Goal: Task Accomplishment & Management: Complete application form

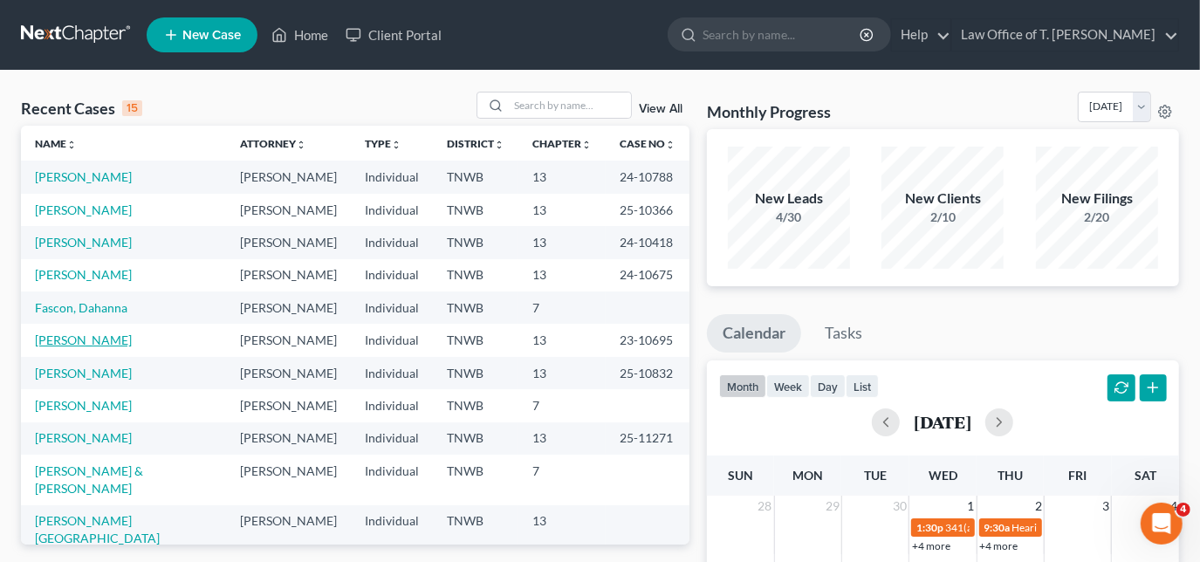
click at [72, 339] on link "[PERSON_NAME]" at bounding box center [83, 339] width 97 height 15
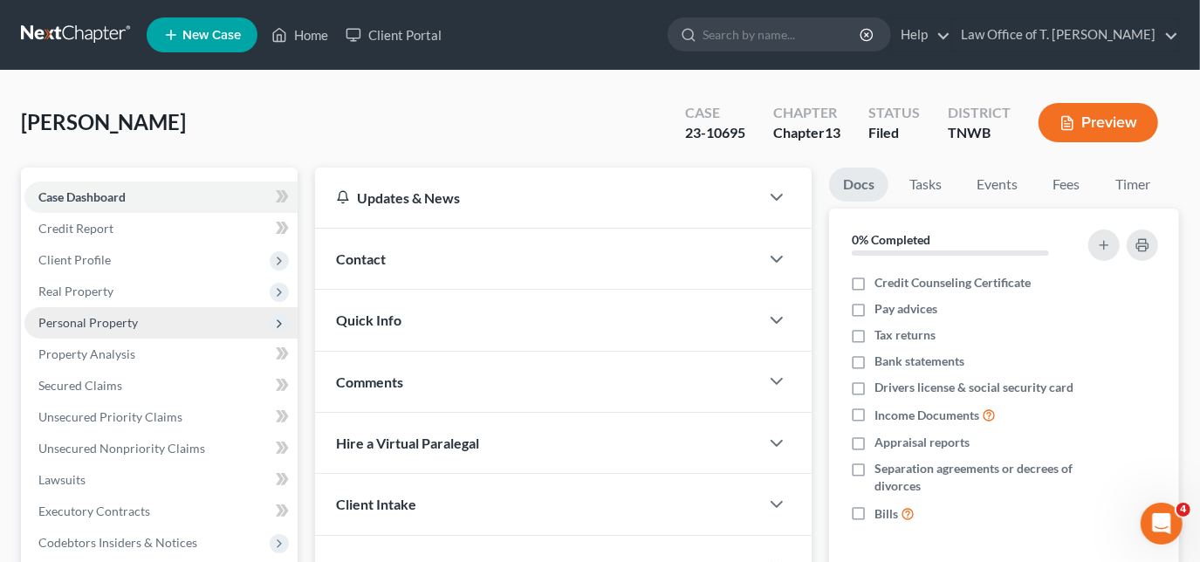
click at [102, 324] on span "Personal Property" at bounding box center [87, 322] width 99 height 15
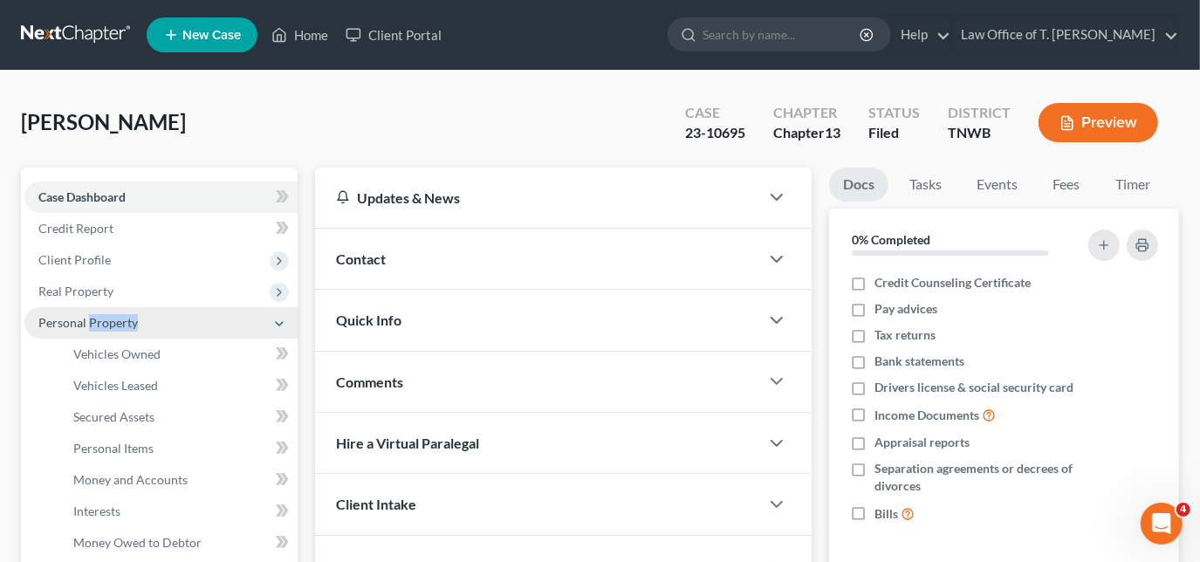
click at [102, 324] on span "Personal Property" at bounding box center [87, 322] width 99 height 15
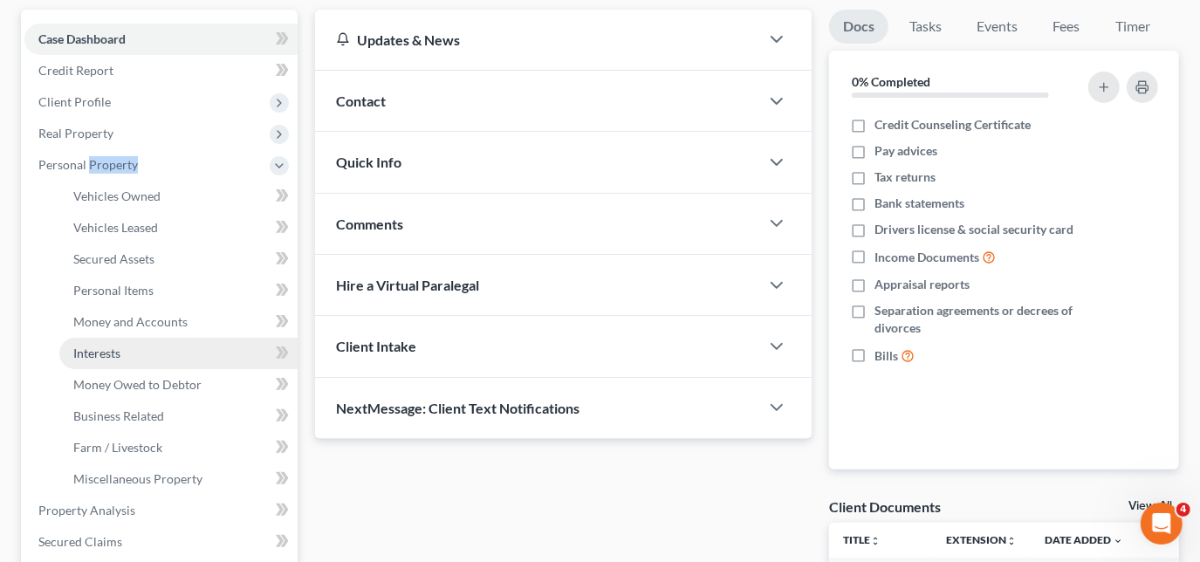
scroll to position [158, 0]
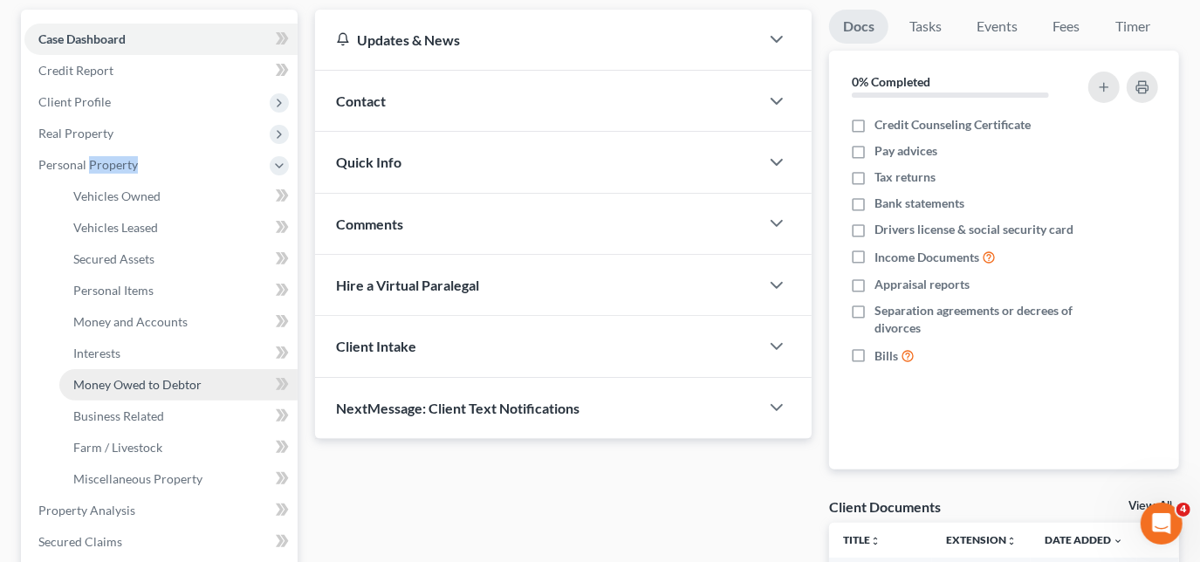
click at [165, 377] on span "Money Owed to Debtor" at bounding box center [137, 384] width 128 height 15
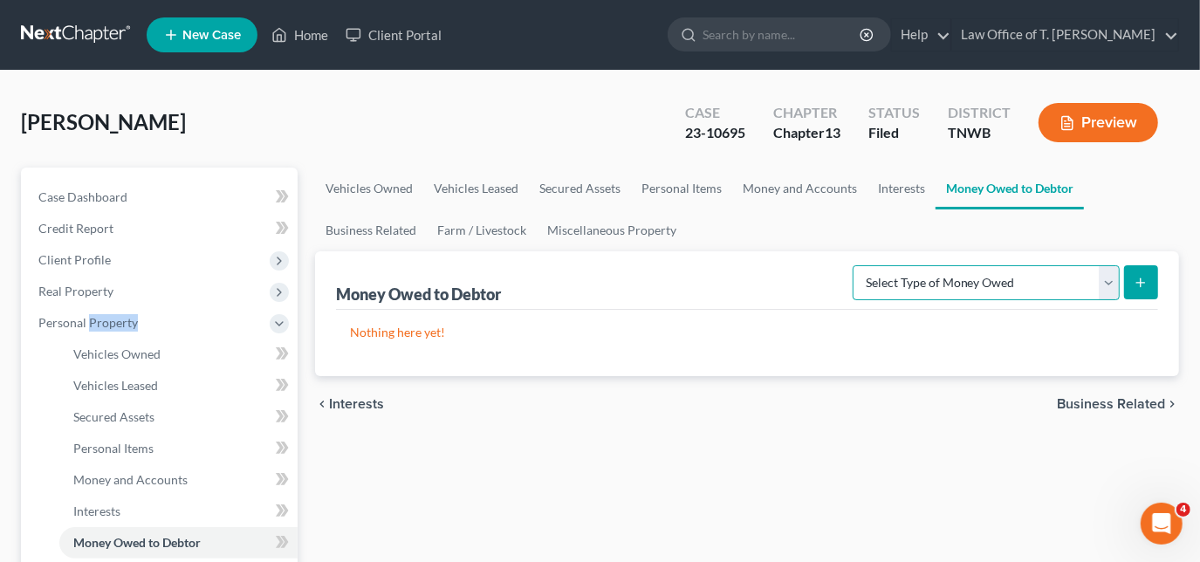
click at [1061, 278] on select "Select Type of Money Owed Accounts Receivable Alimony Child Support Claims Agai…" at bounding box center [985, 282] width 267 height 35
click at [856, 265] on select "Select Type of Money Owed Accounts Receivable Alimony Child Support Claims Agai…" at bounding box center [985, 282] width 267 height 35
click at [1139, 277] on icon "submit" at bounding box center [1140, 283] width 14 height 14
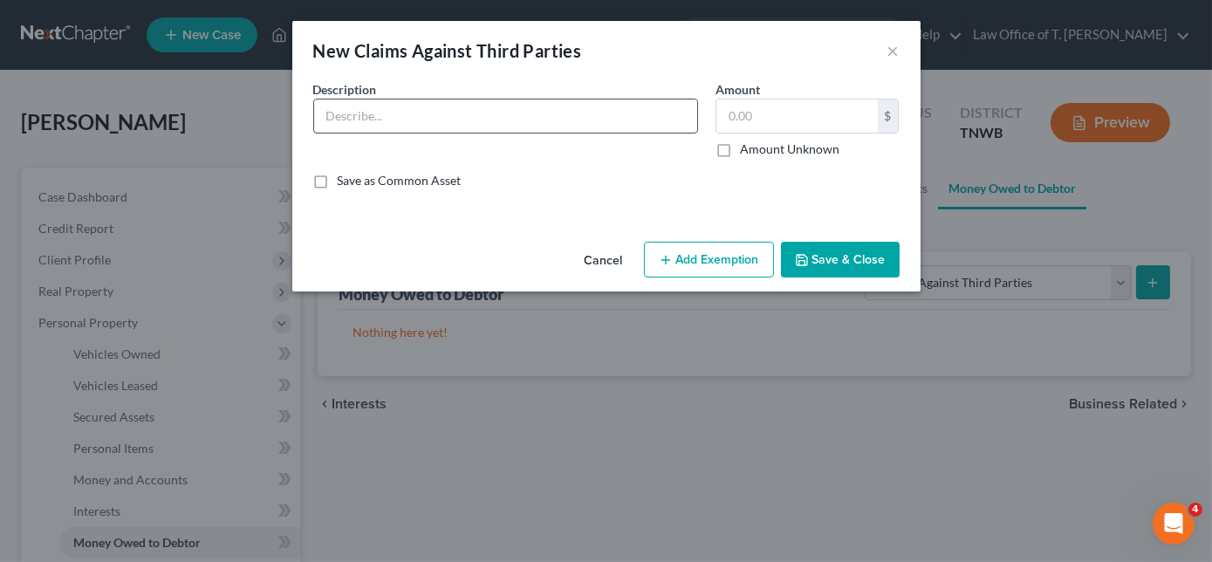
click at [577, 113] on input "text" at bounding box center [505, 115] width 383 height 33
click at [893, 53] on button "×" at bounding box center [893, 50] width 12 height 21
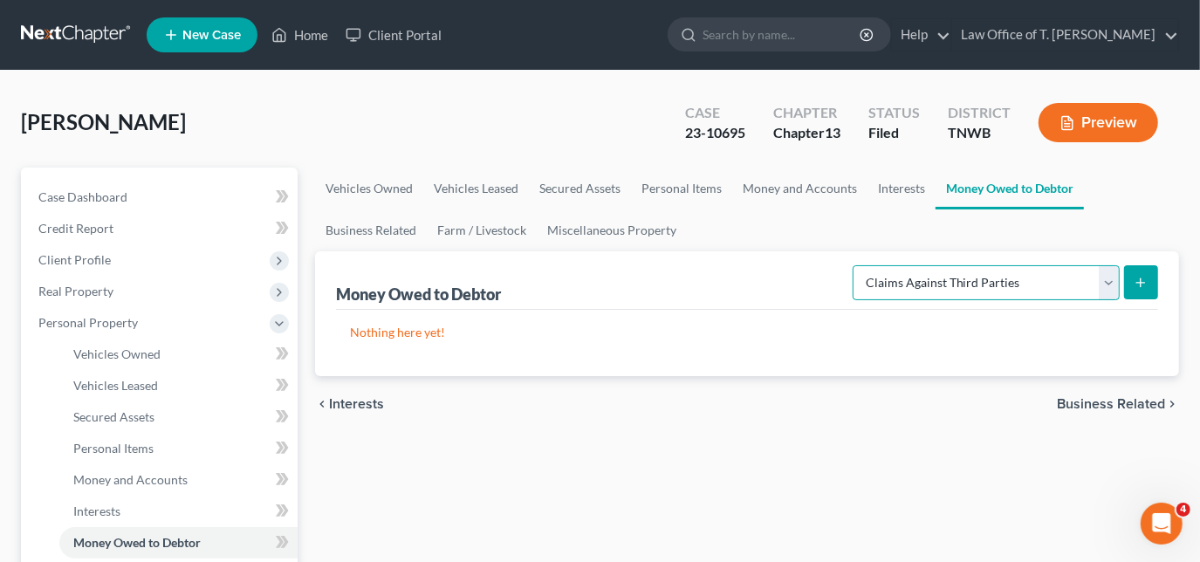
click at [1110, 284] on select "Select Type of Money Owed Accounts Receivable Alimony Child Support Claims Agai…" at bounding box center [985, 282] width 267 height 35
select select "equitable_or_future_interests"
click at [856, 265] on select "Select Type of Money Owed Accounts Receivable Alimony Child Support Claims Agai…" at bounding box center [985, 282] width 267 height 35
click at [1153, 277] on button "submit" at bounding box center [1141, 282] width 34 height 34
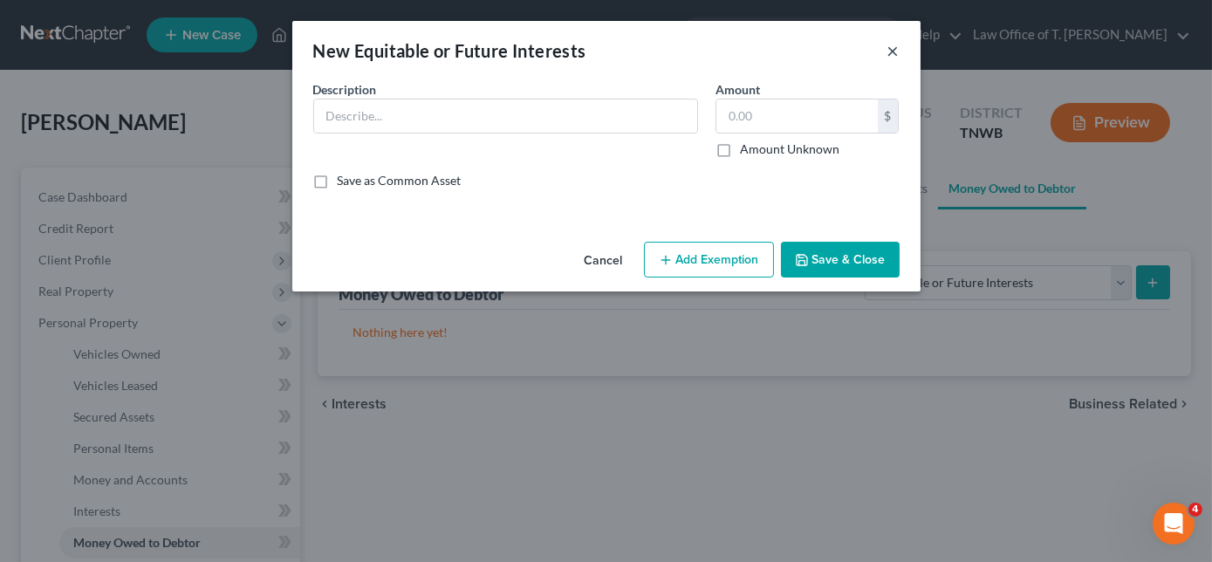
click at [895, 48] on button "×" at bounding box center [893, 50] width 12 height 21
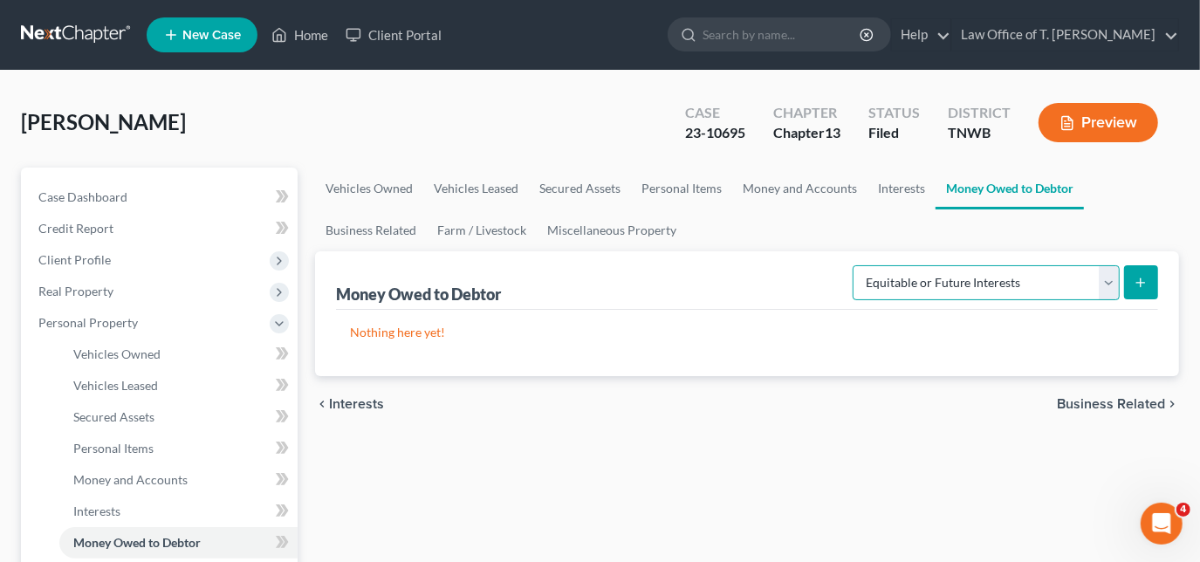
click at [1104, 288] on select "Select Type of Money Owed Accounts Receivable Alimony Child Support Claims Agai…" at bounding box center [985, 282] width 267 height 35
drag, startPoint x: 639, startPoint y: 451, endPoint x: 656, endPoint y: 448, distance: 17.8
click at [1104, 272] on select "Select Type of Money Owed Accounts Receivable Alimony Child Support Claims Agai…" at bounding box center [985, 282] width 267 height 35
click at [586, 35] on ul "New Case Home Client Portal - No Result - See all results Or Press Enter... Hel…" at bounding box center [663, 34] width 1032 height 45
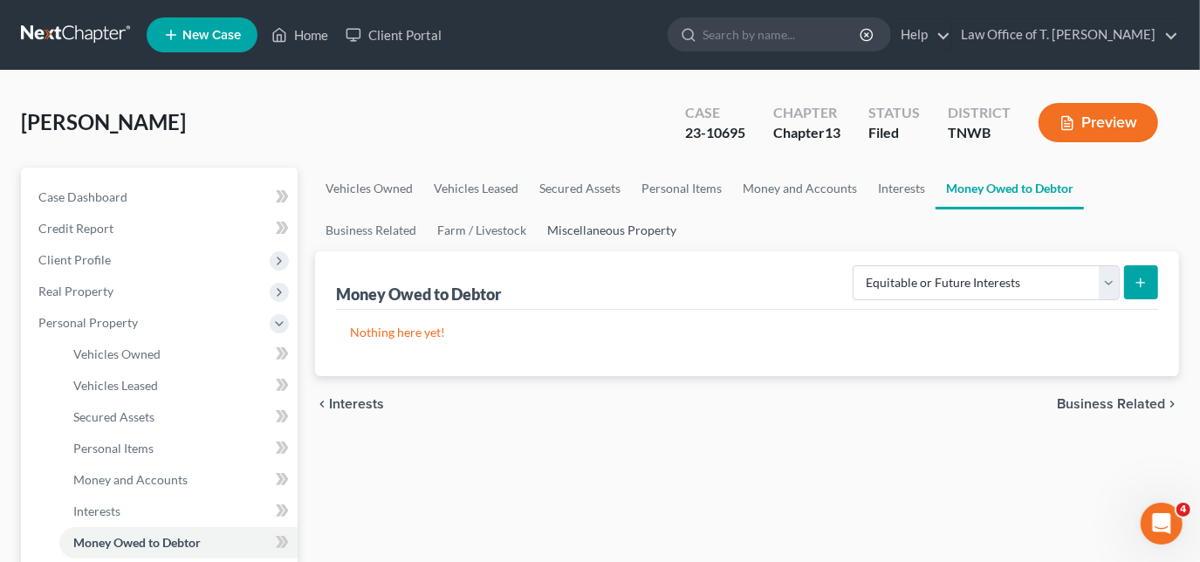
click at [616, 229] on link "Miscellaneous Property" at bounding box center [612, 230] width 150 height 42
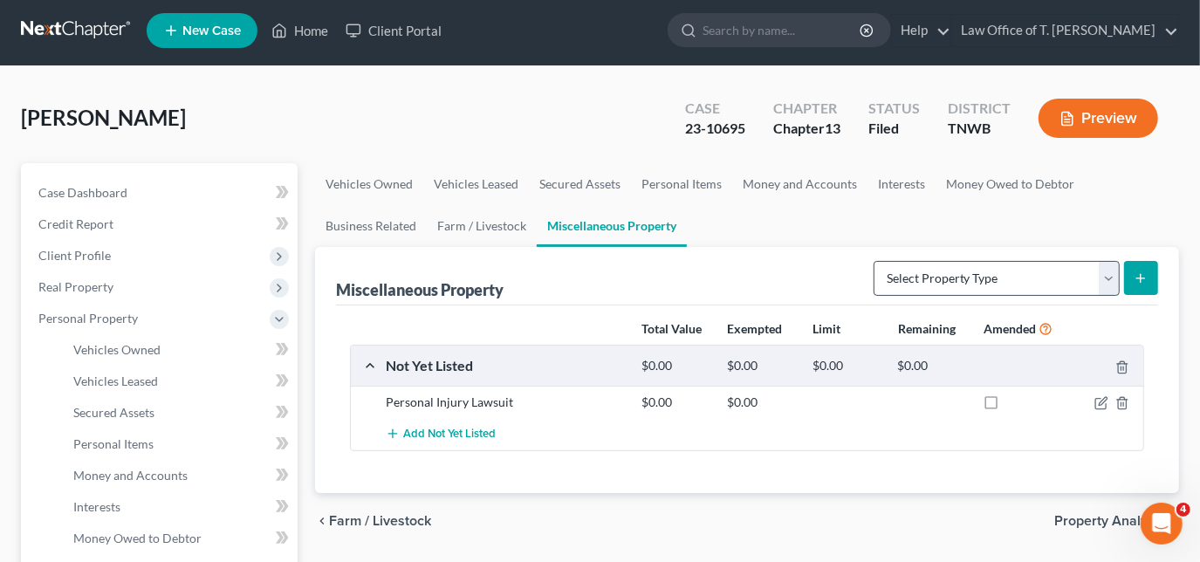
scroll to position [79, 0]
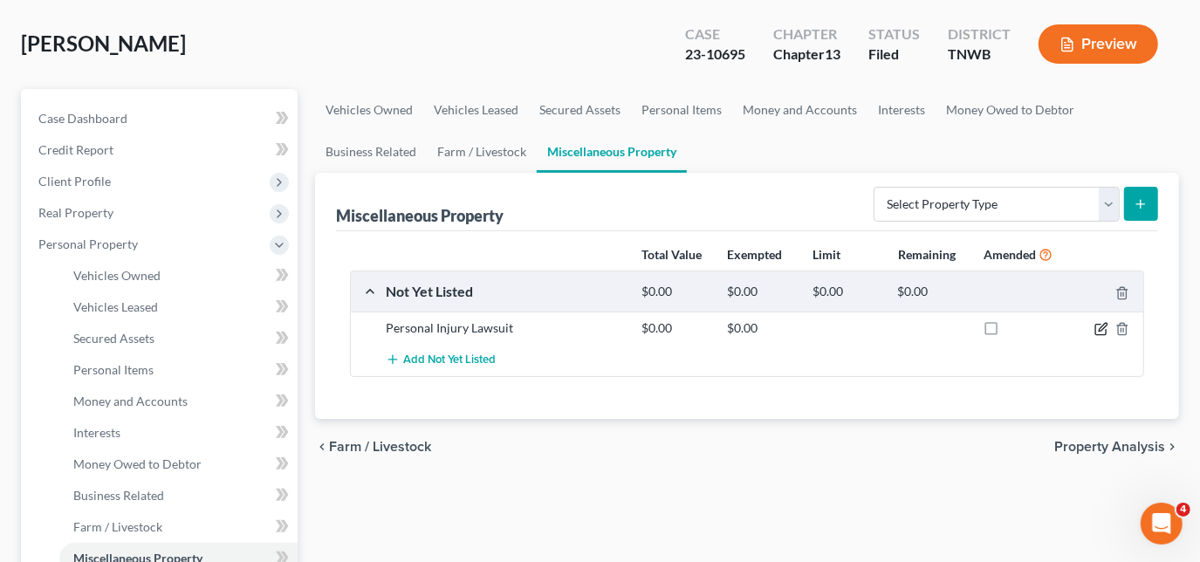
click at [1095, 326] on icon "button" at bounding box center [1100, 330] width 10 height 10
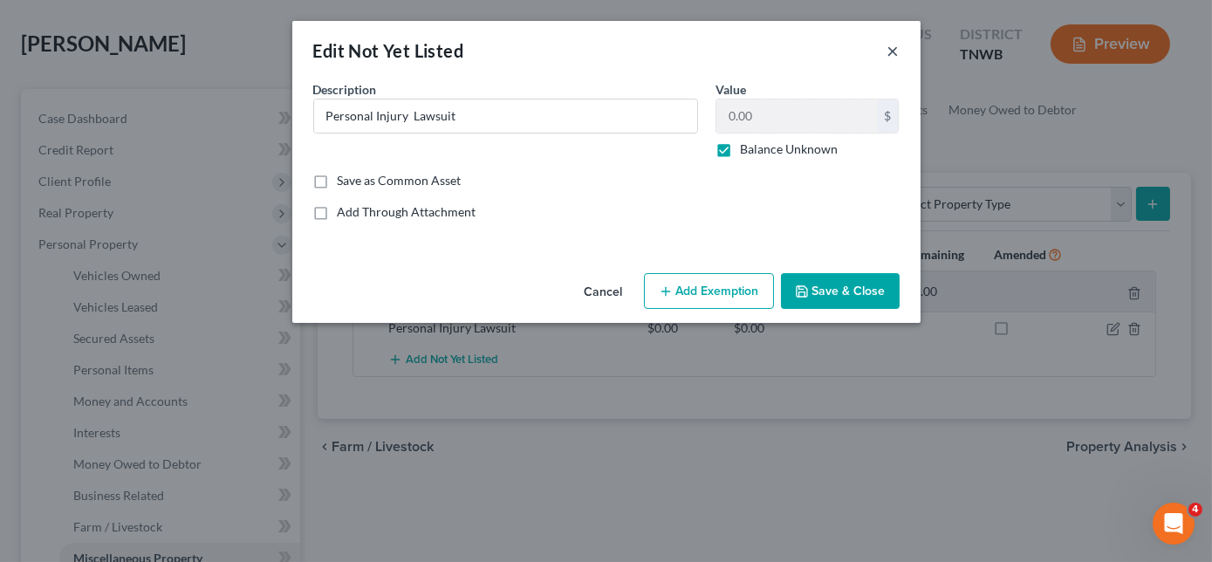
click at [887, 54] on button "×" at bounding box center [893, 50] width 12 height 21
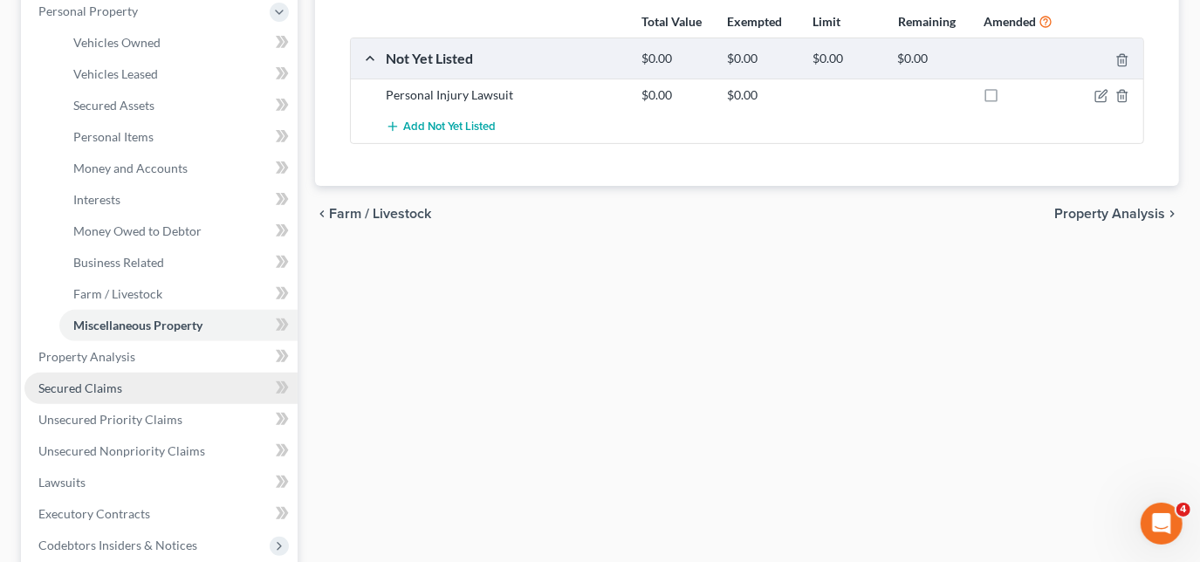
scroll to position [317, 0]
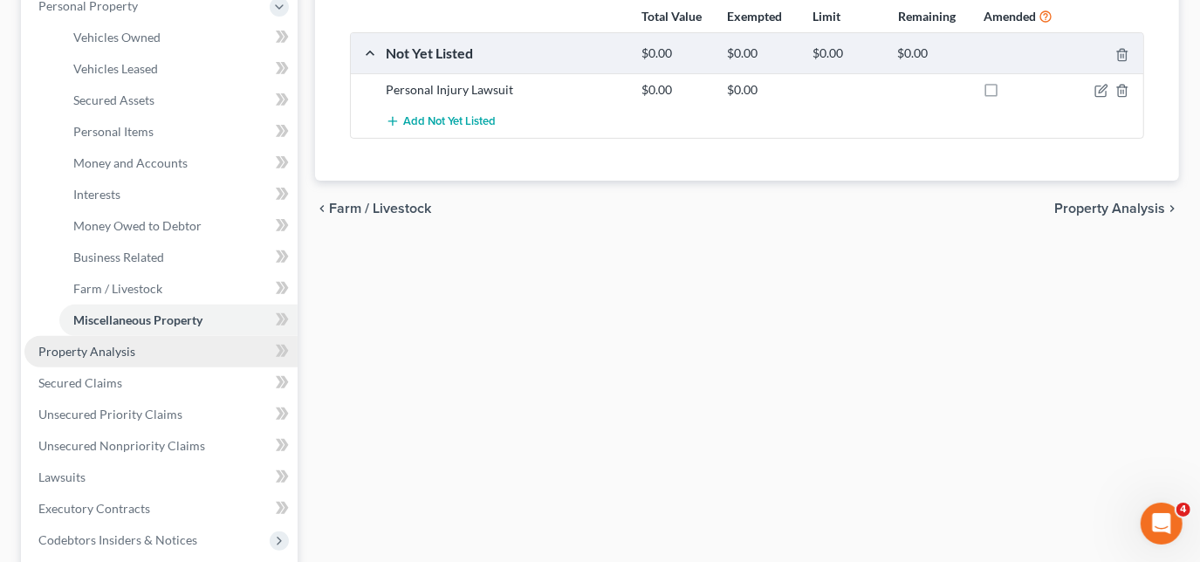
click at [127, 357] on span "Property Analysis" at bounding box center [86, 351] width 97 height 15
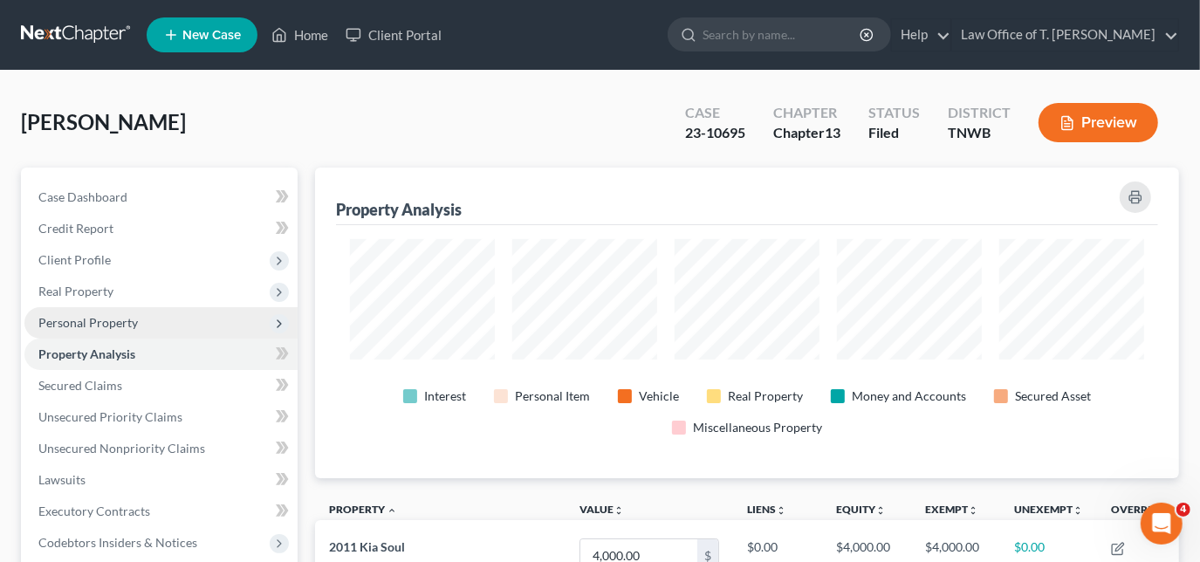
click at [106, 318] on span "Personal Property" at bounding box center [87, 322] width 99 height 15
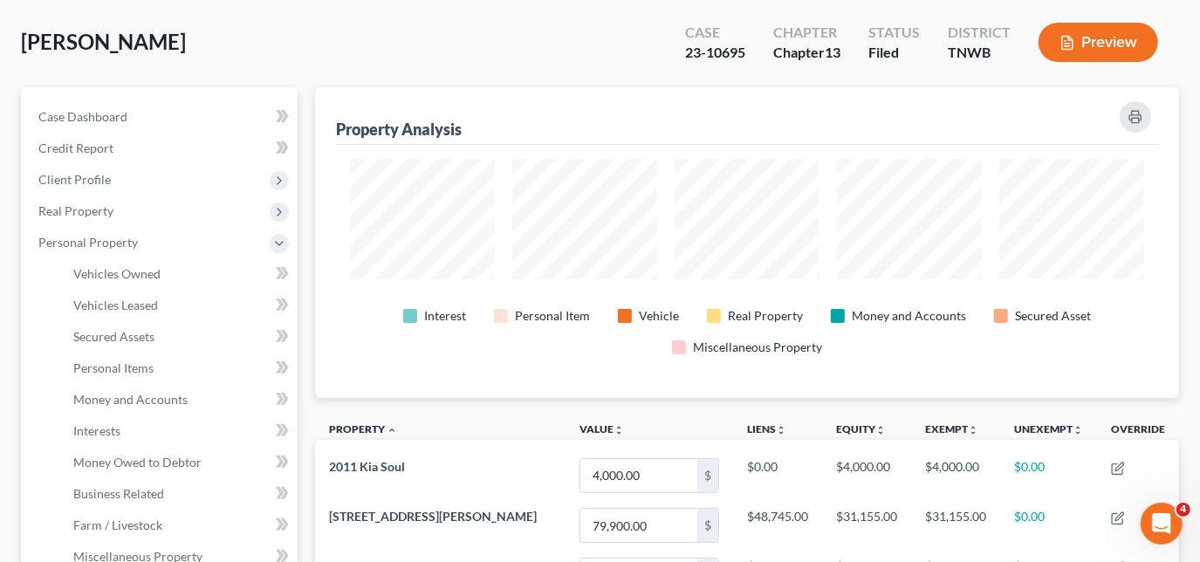
scroll to position [237, 0]
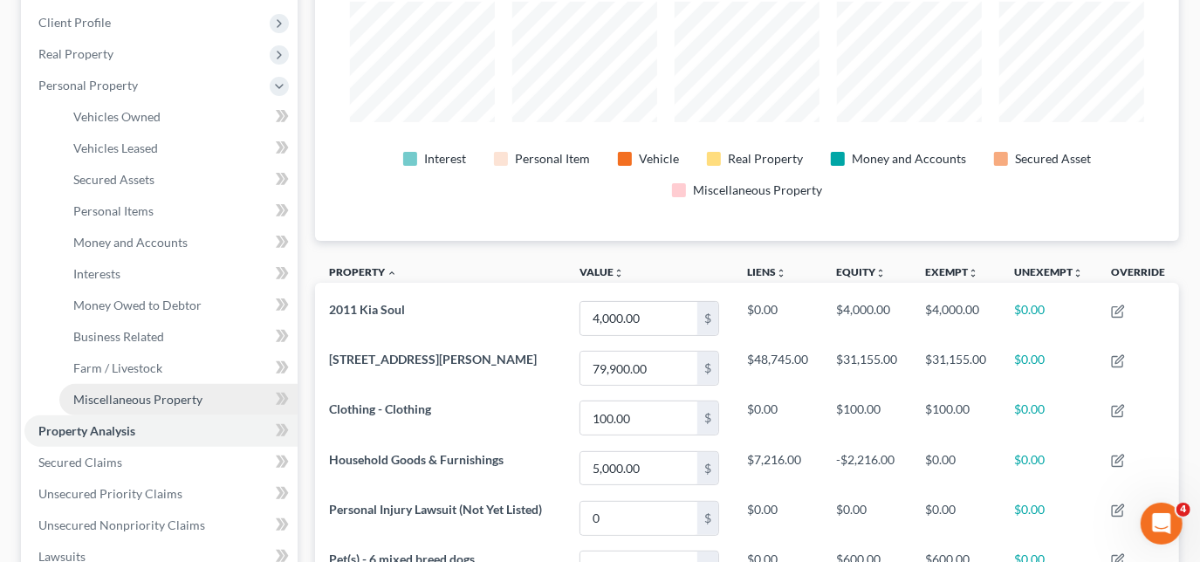
click at [155, 403] on span "Miscellaneous Property" at bounding box center [137, 399] width 129 height 15
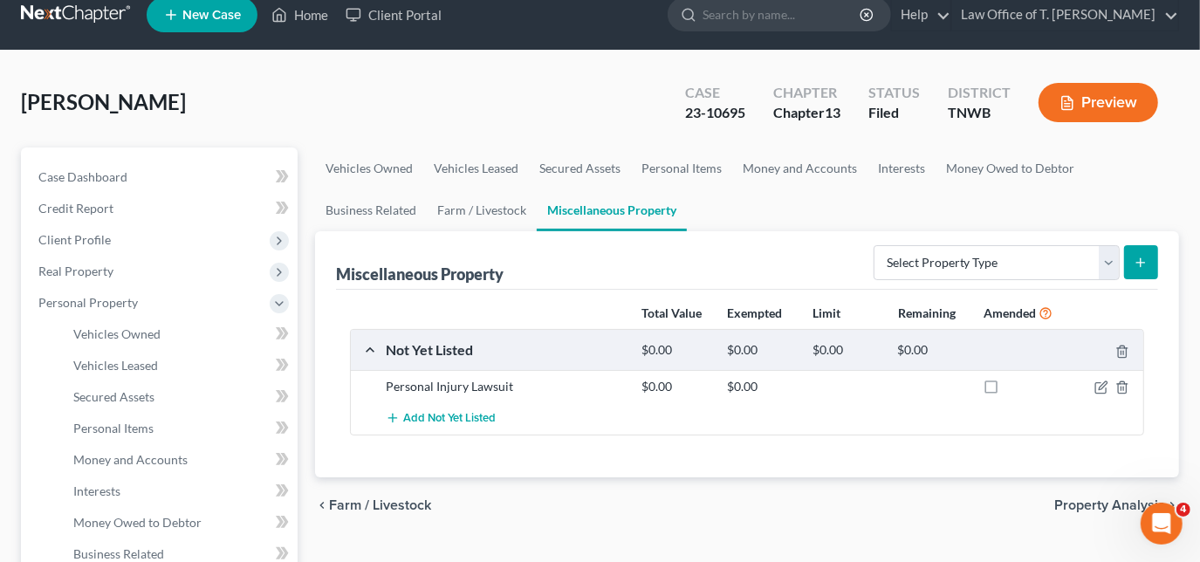
scroll to position [79, 0]
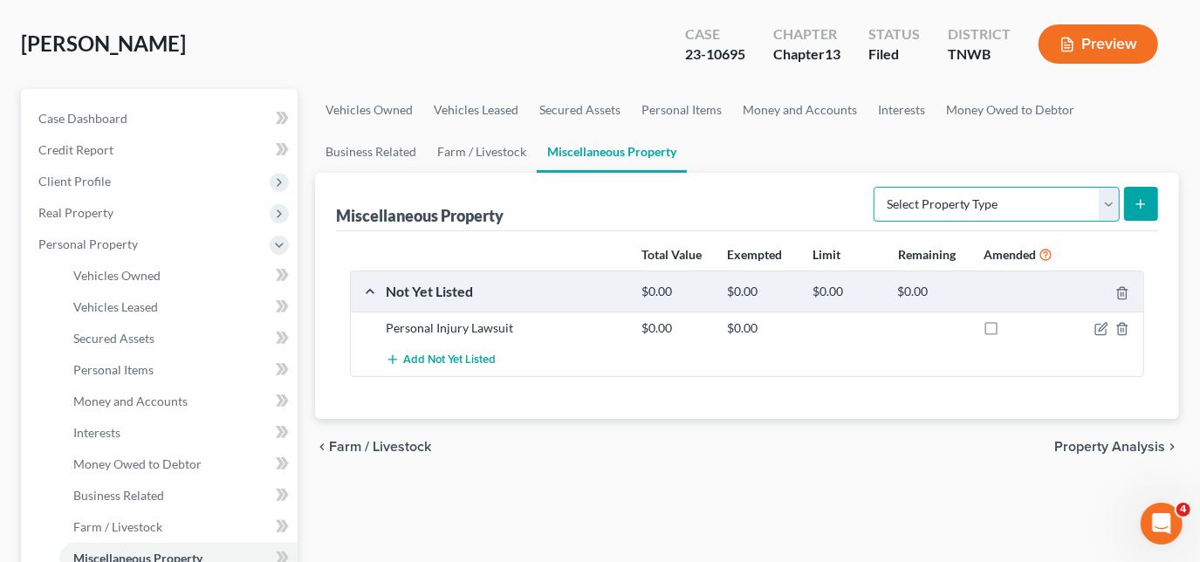
click at [1111, 210] on select "Select Property Type Assigned for Creditor Benefit [DATE] Holding for Another N…" at bounding box center [996, 204] width 246 height 35
click at [1125, 329] on icon "button" at bounding box center [1122, 329] width 8 height 11
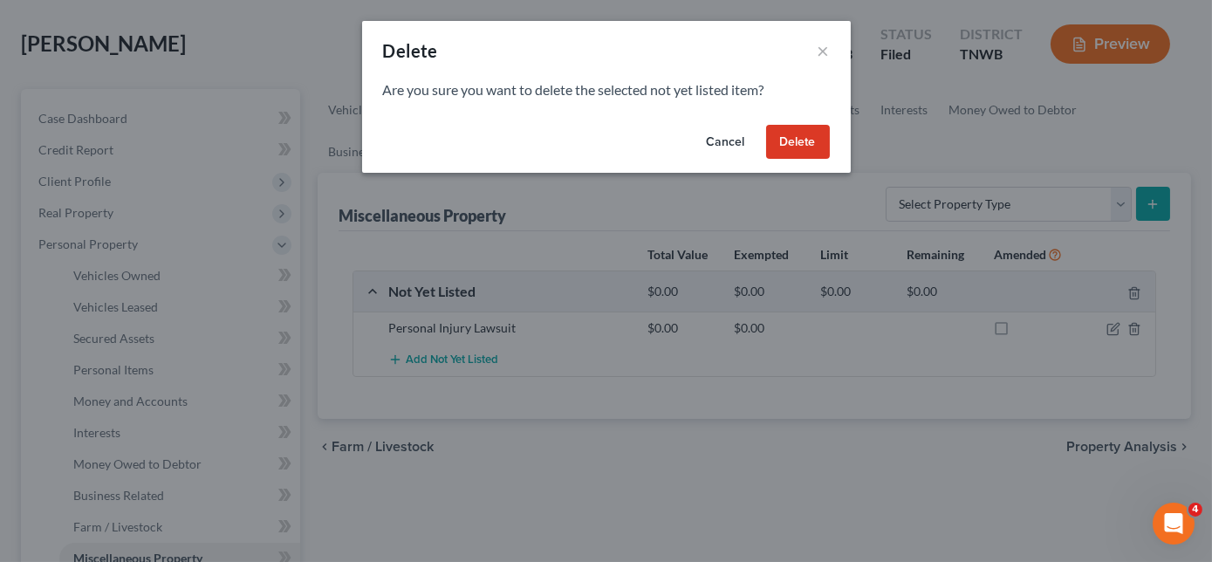
click at [799, 140] on button "Delete" at bounding box center [798, 142] width 64 height 35
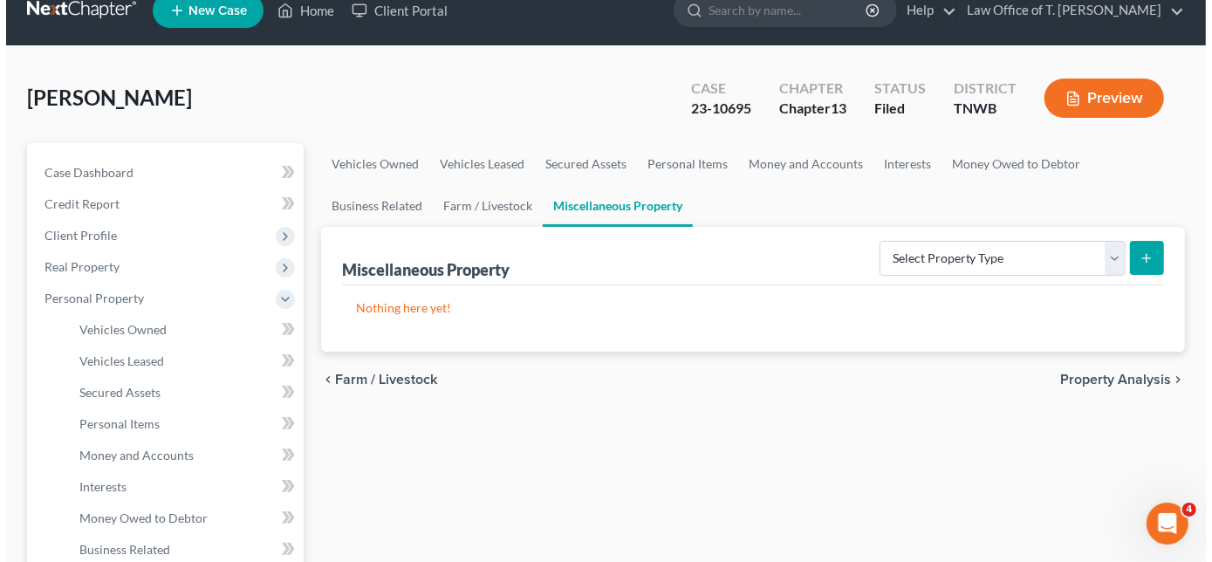
scroll to position [0, 0]
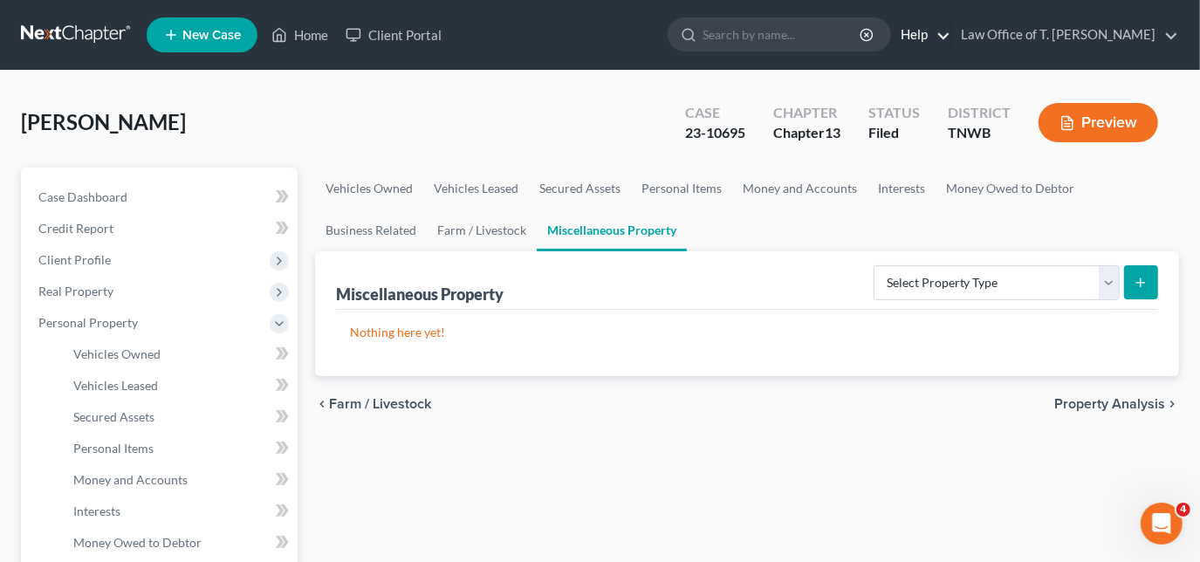
click at [950, 35] on link "Help" at bounding box center [921, 34] width 58 height 31
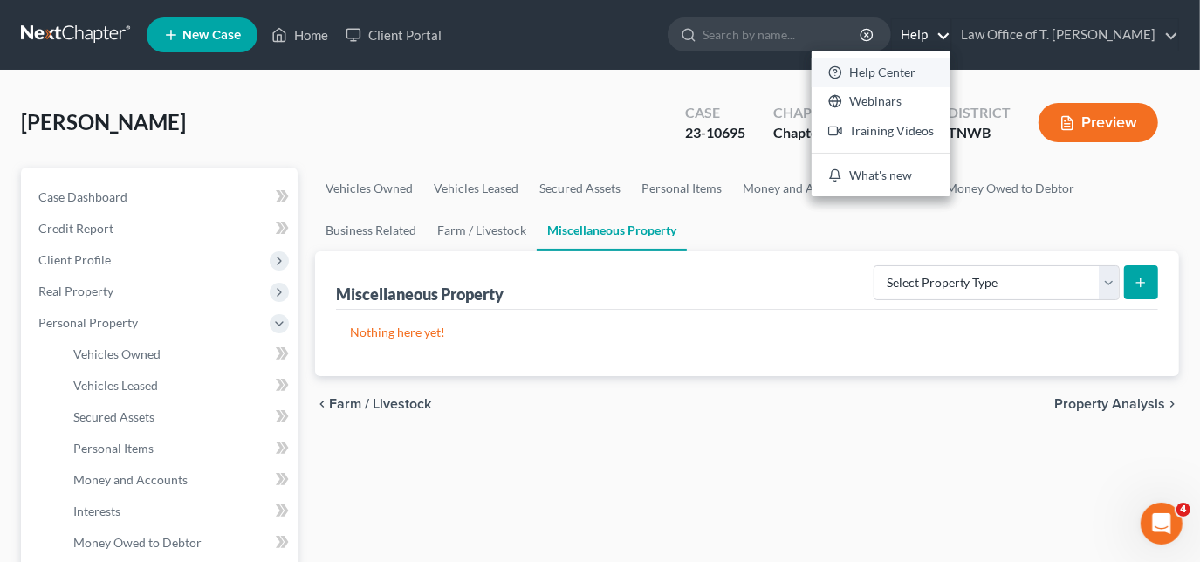
click at [925, 72] on link "Help Center" at bounding box center [880, 73] width 139 height 30
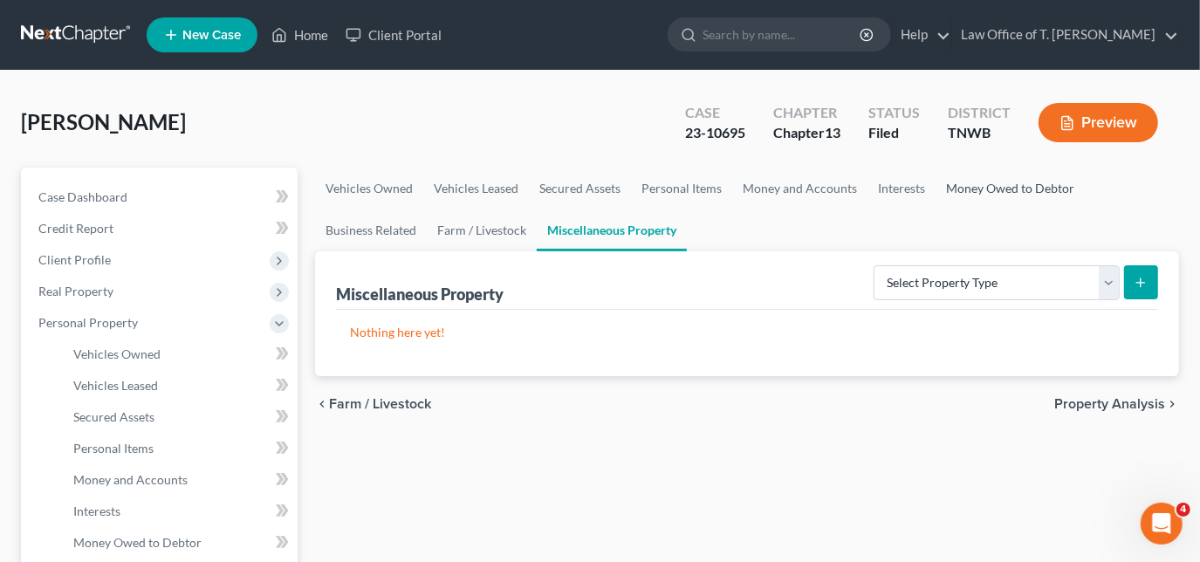
click at [999, 184] on link "Money Owed to Debtor" at bounding box center [1009, 189] width 149 height 42
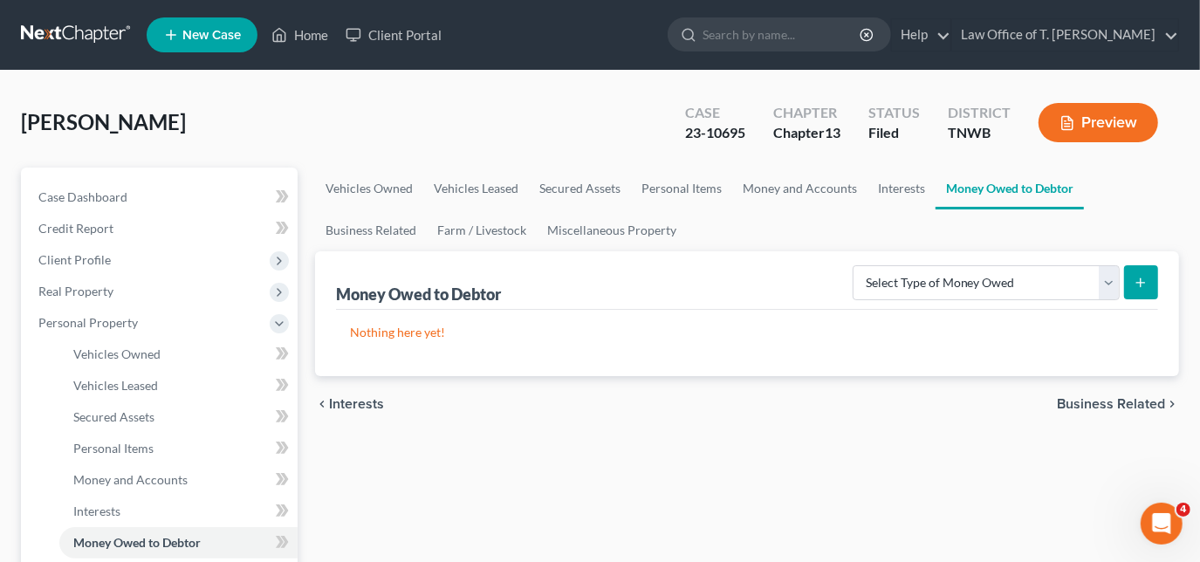
click at [1124, 281] on button "submit" at bounding box center [1141, 282] width 34 height 34
click at [1108, 283] on select "Select Type of Money Owed Accounts Receivable Alimony Child Support Claims Agai…" at bounding box center [985, 282] width 267 height 35
select select "other_contingent_and_unliquidated_claims"
click at [856, 265] on select "Select Type of Money Owed Accounts Receivable Alimony Child Support Claims Agai…" at bounding box center [985, 282] width 267 height 35
click at [1146, 279] on icon "submit" at bounding box center [1140, 283] width 14 height 14
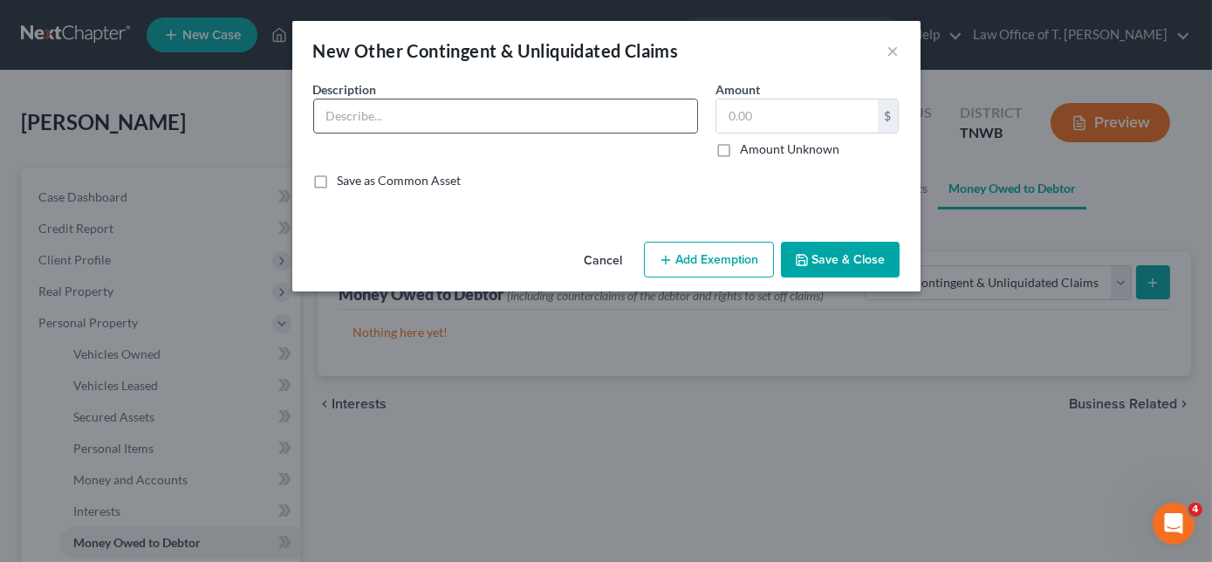
click at [458, 104] on input "text" at bounding box center [505, 115] width 383 height 33
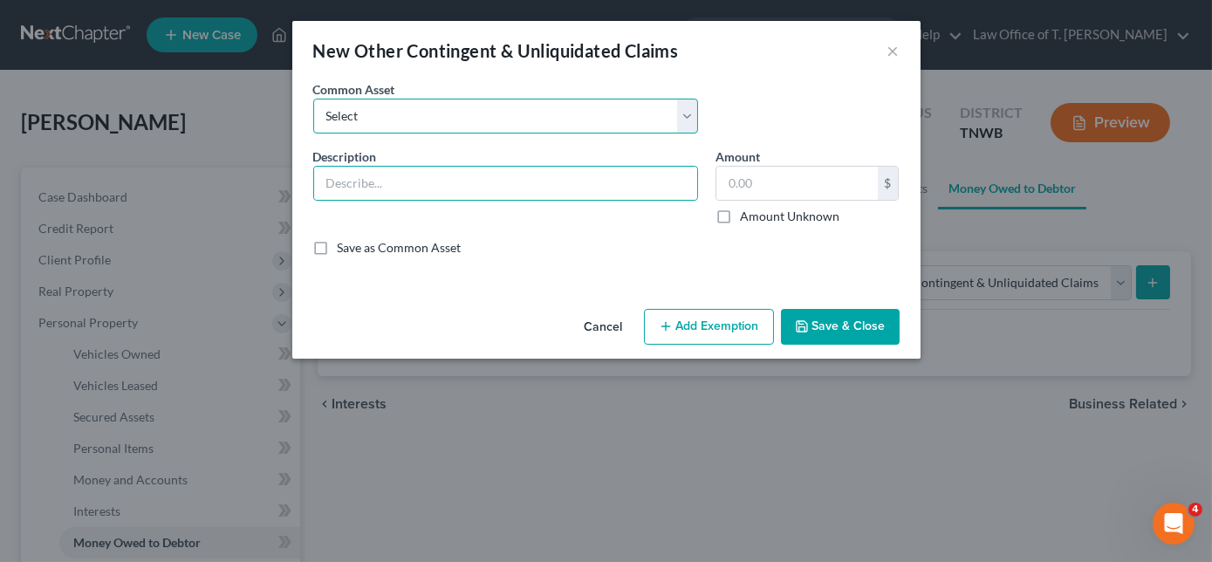
click at [457, 106] on select "Select Mass Tort" at bounding box center [505, 116] width 385 height 35
select select "0"
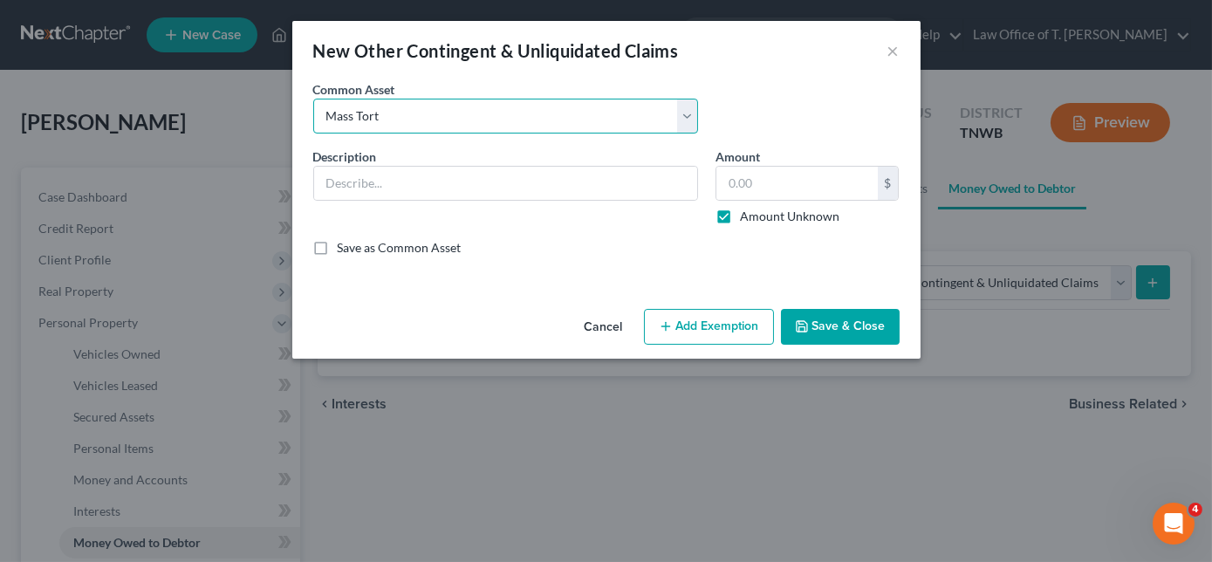
click at [313, 99] on select "Select Mass Tort" at bounding box center [505, 116] width 385 height 35
type input "Mass Tort"
type input "0.00"
checkbox input "true"
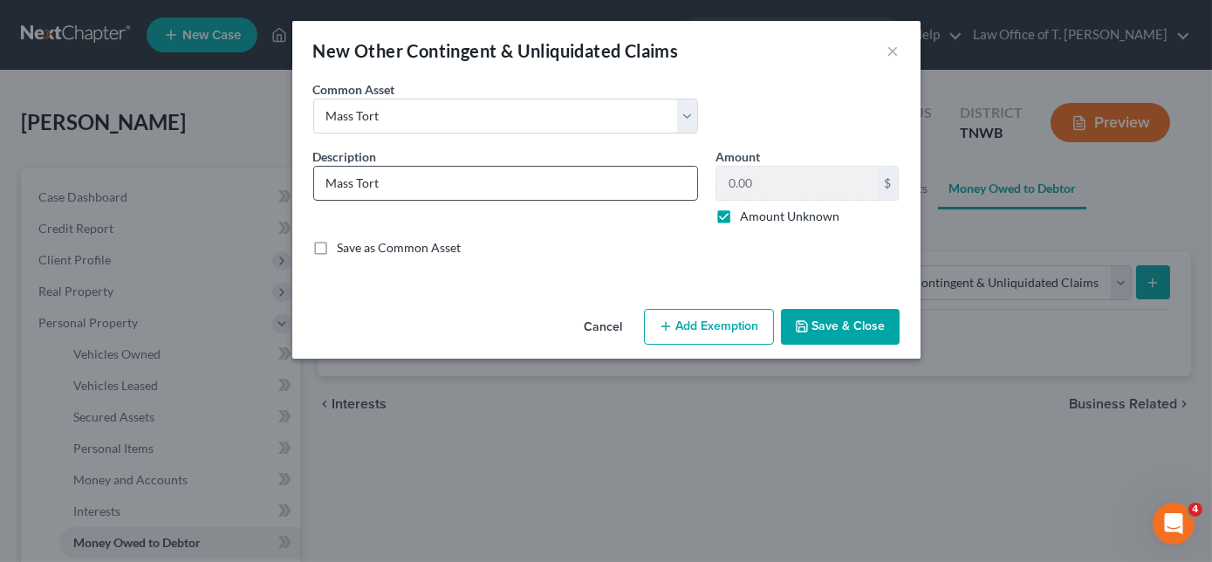
click at [401, 183] on input "Mass Tort" at bounding box center [505, 183] width 383 height 33
type input "M"
type input "n"
type input "In Re: Boy Scouts of America and [US_STATE] BSA, LLC, Case No. 20-10343"
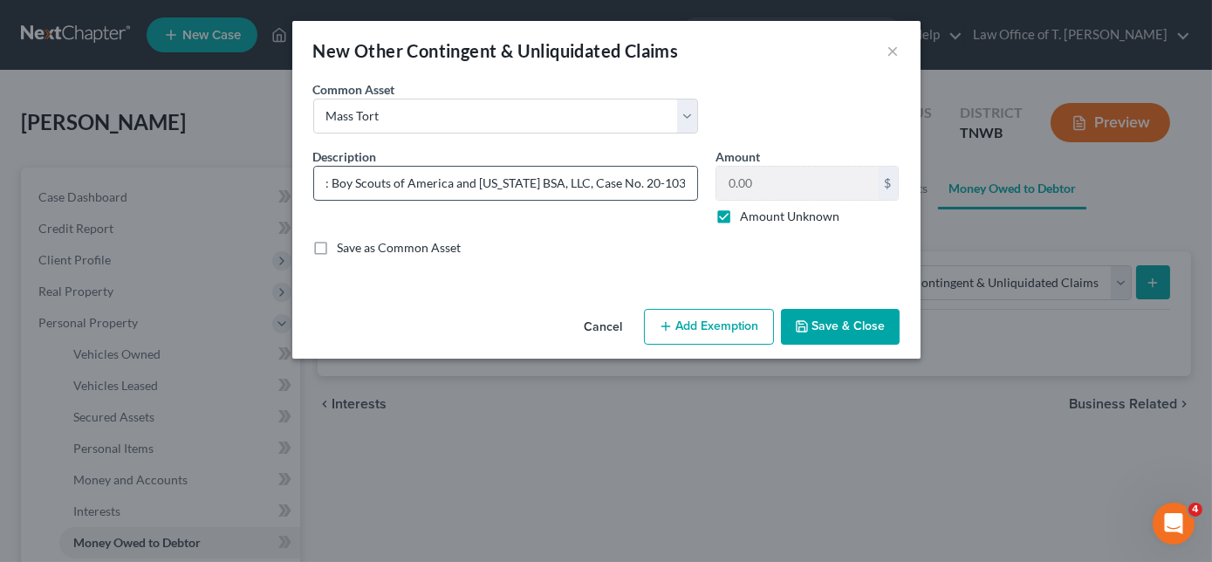
scroll to position [0, 0]
click at [740, 219] on label "Amount Unknown" at bounding box center [789, 216] width 99 height 17
click at [747, 219] on input "Amount Unknown" at bounding box center [752, 213] width 11 height 11
click at [740, 219] on label "Amount Unknown" at bounding box center [789, 216] width 99 height 17
click at [747, 219] on input "Amount Unknown" at bounding box center [752, 213] width 11 height 11
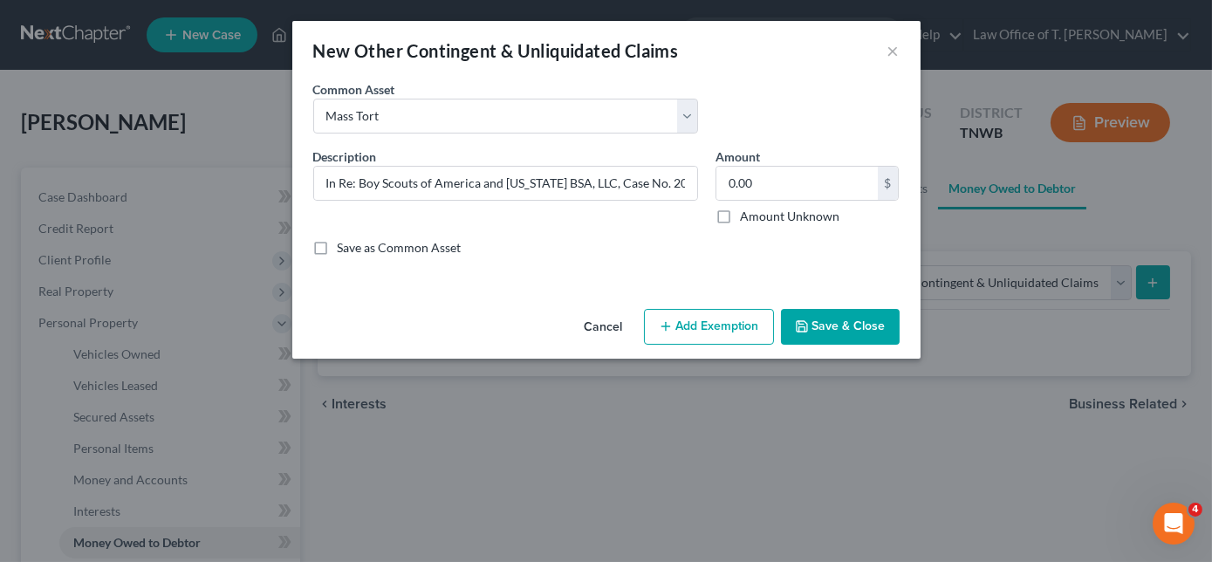
checkbox input "true"
click at [701, 328] on button "Add Exemption" at bounding box center [709, 327] width 130 height 37
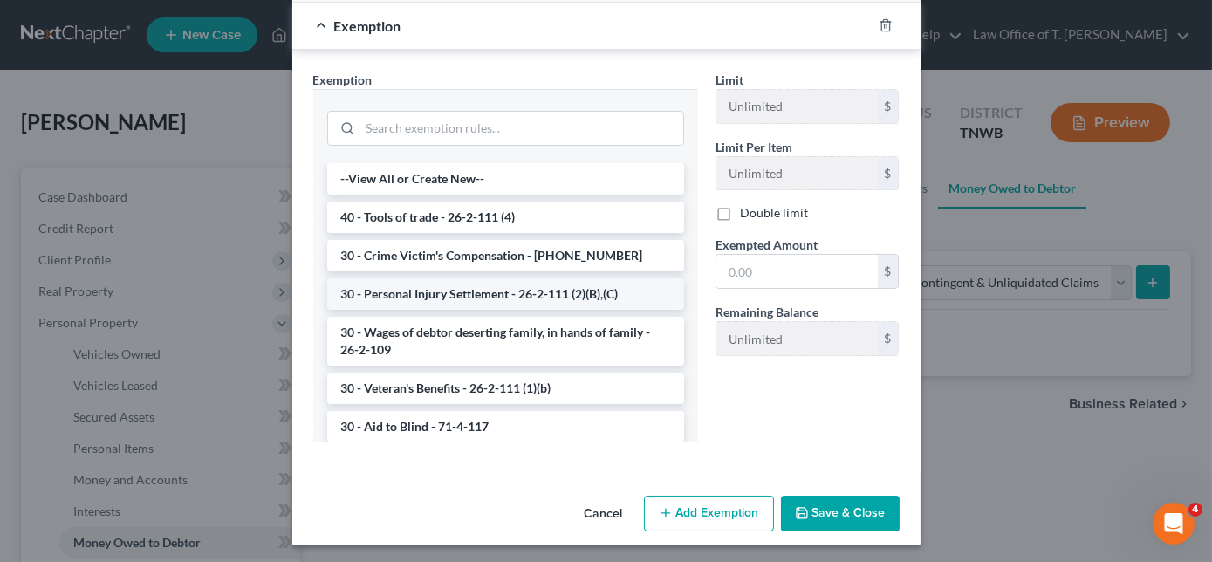
scroll to position [285, 0]
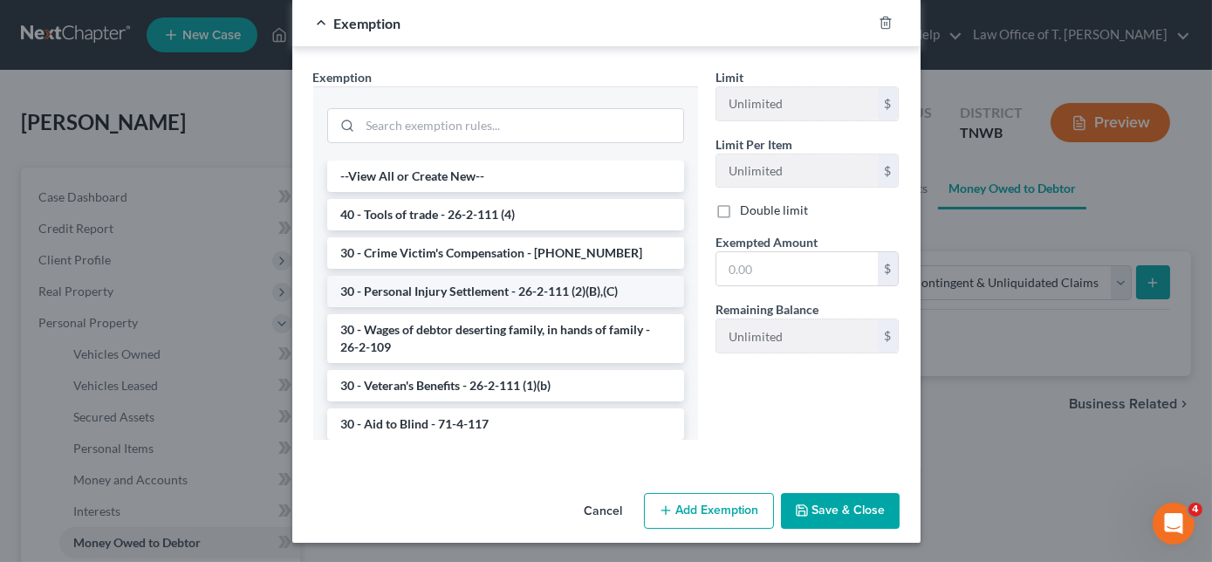
click at [440, 284] on li "30 - Personal Injury Settlement - 26-2-111 (2)(B),(C)" at bounding box center [505, 291] width 357 height 31
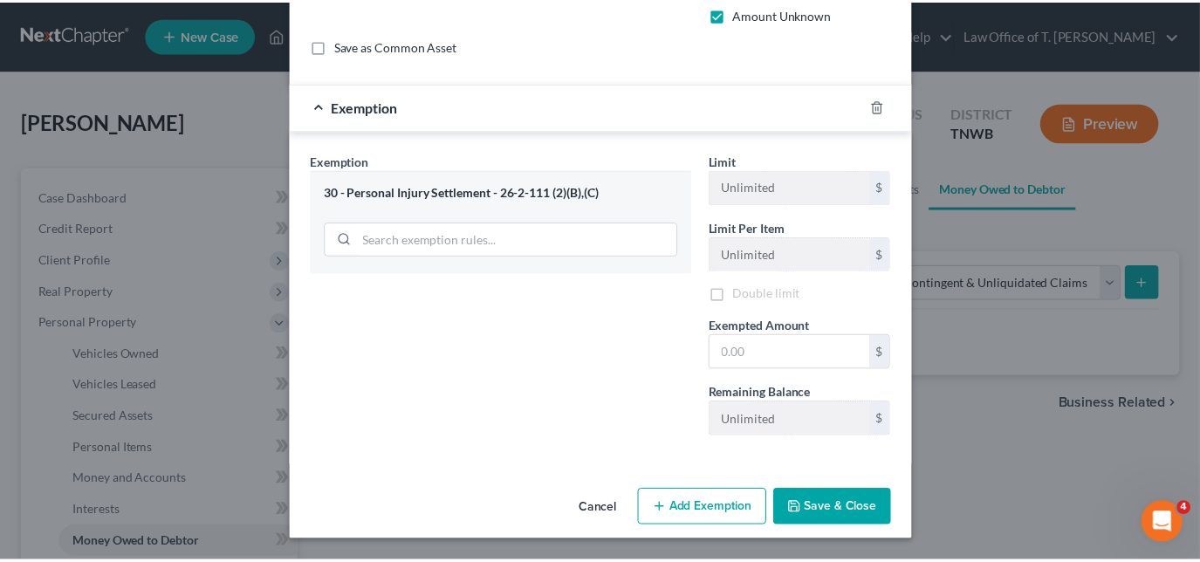
scroll to position [201, 0]
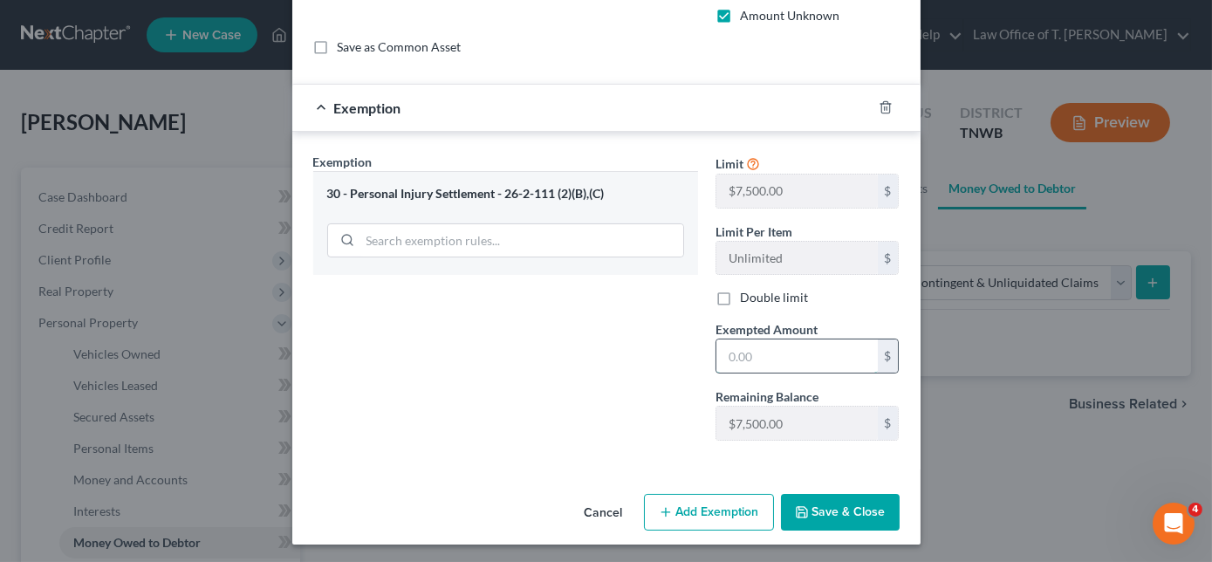
click at [798, 351] on input "text" at bounding box center [796, 355] width 161 height 33
type input "7,500.00"
click at [818, 515] on button "Save & Close" at bounding box center [840, 512] width 119 height 37
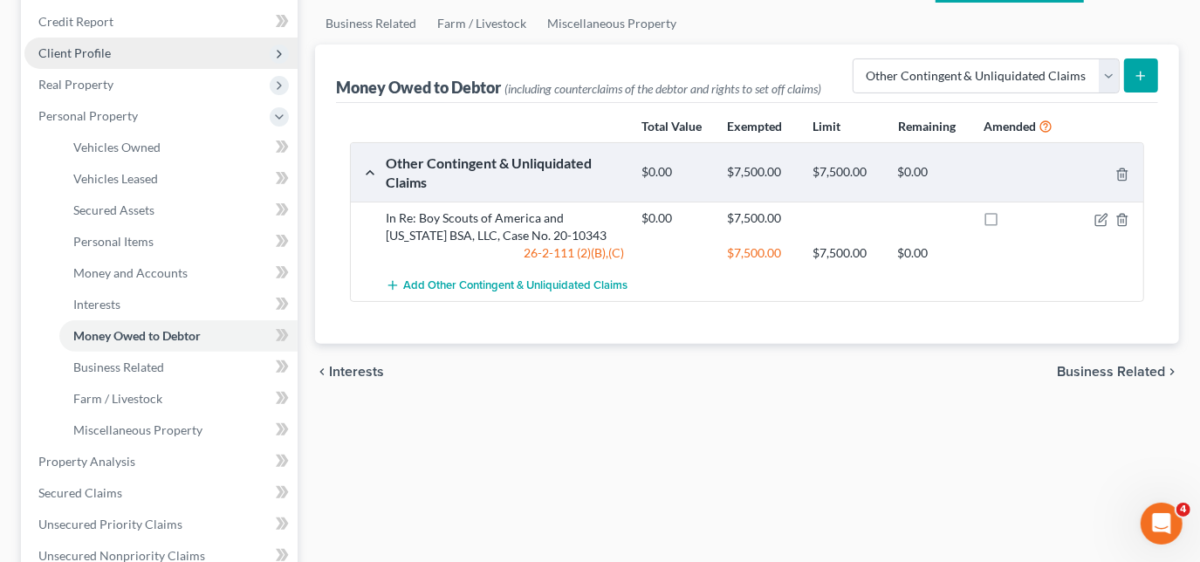
scroll to position [237, 0]
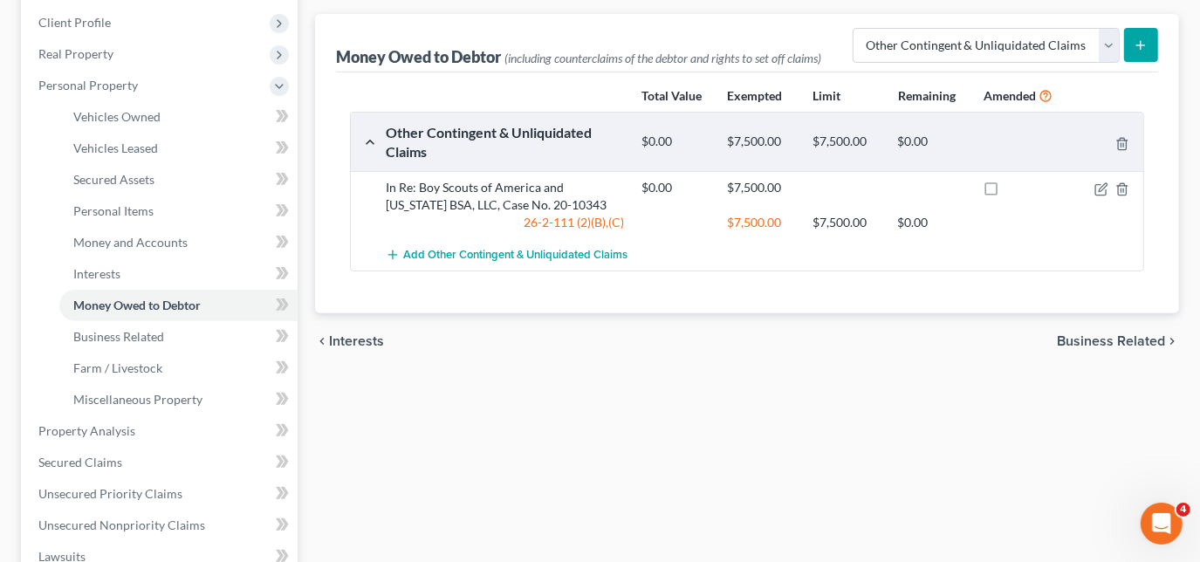
click at [523, 475] on div "Vehicles Owned Vehicles Leased Secured Assets Personal Items Money and Accounts…" at bounding box center [746, 449] width 881 height 1039
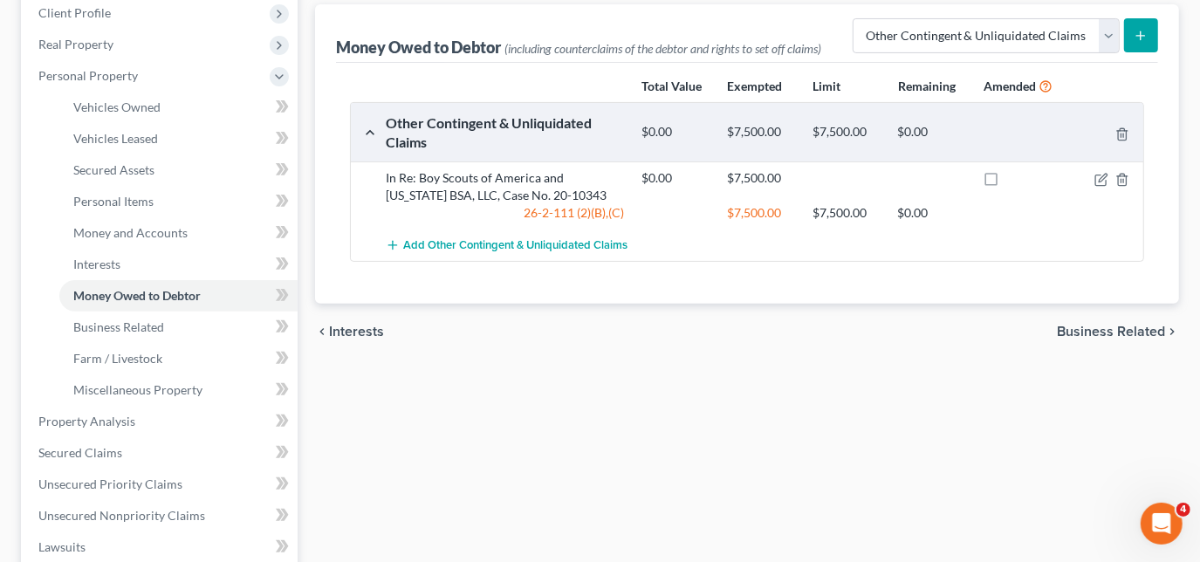
scroll to position [0, 0]
